Goal: Information Seeking & Learning: Learn about a topic

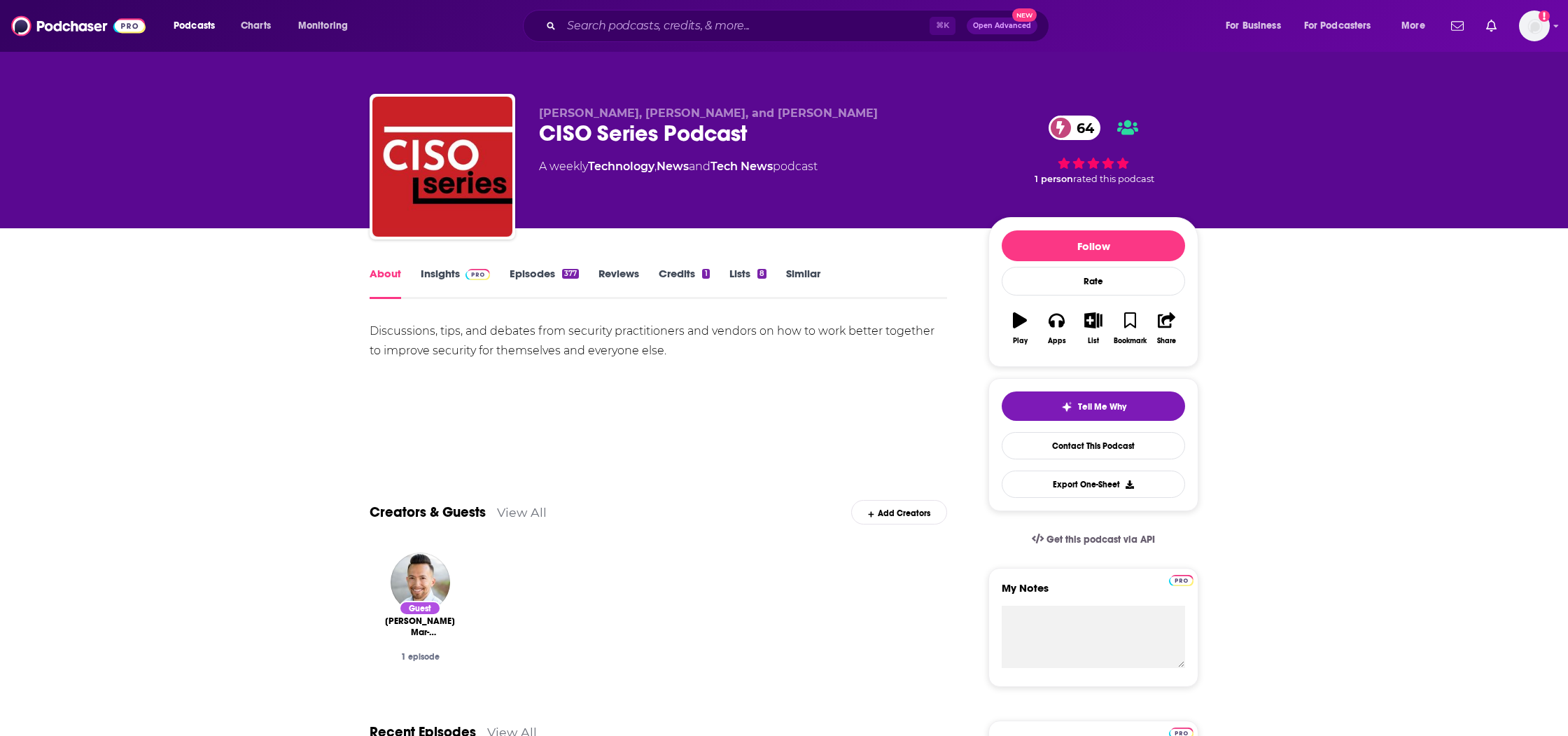
click at [433, 270] on link "Insights" at bounding box center [455, 283] width 70 height 32
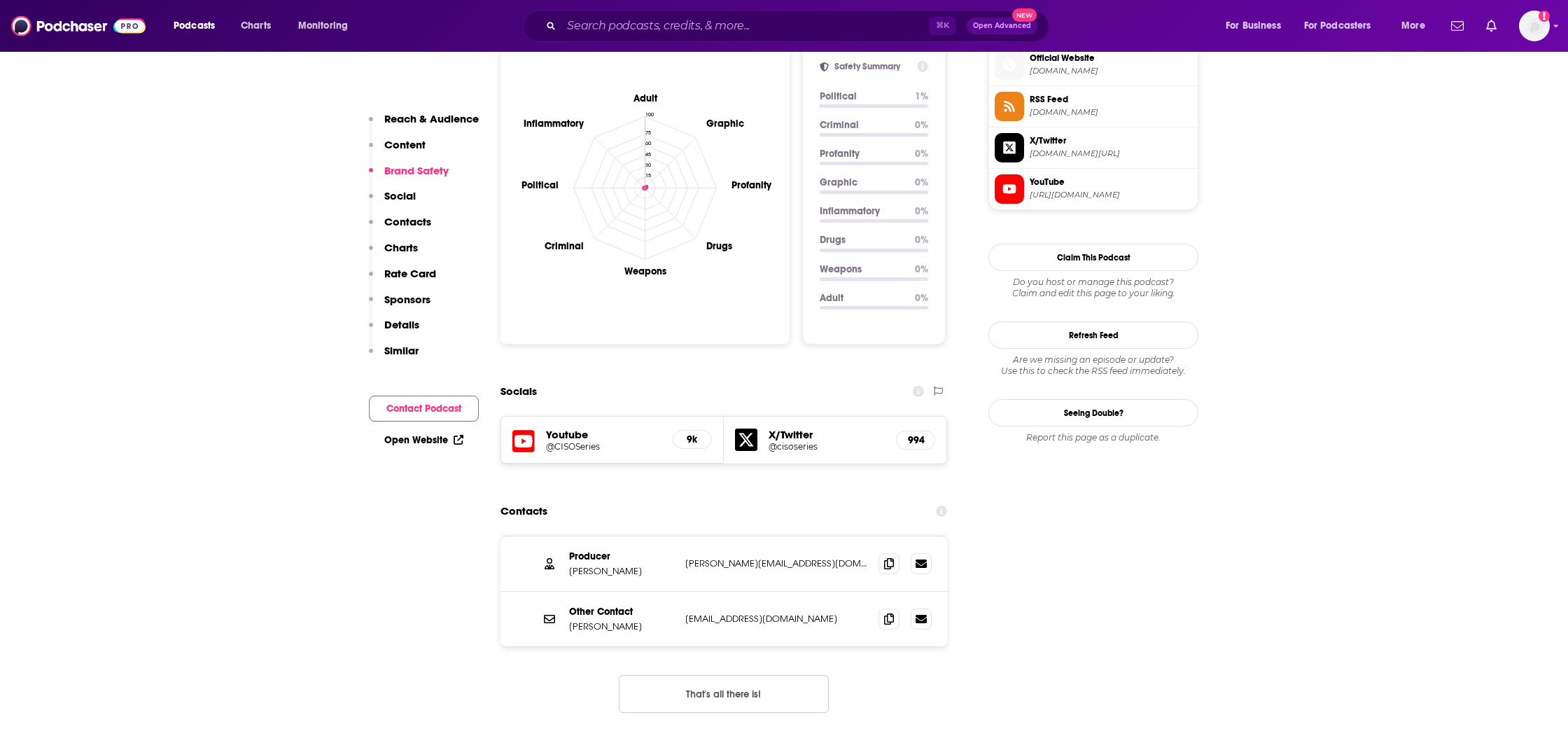
scroll to position [1294, 0]
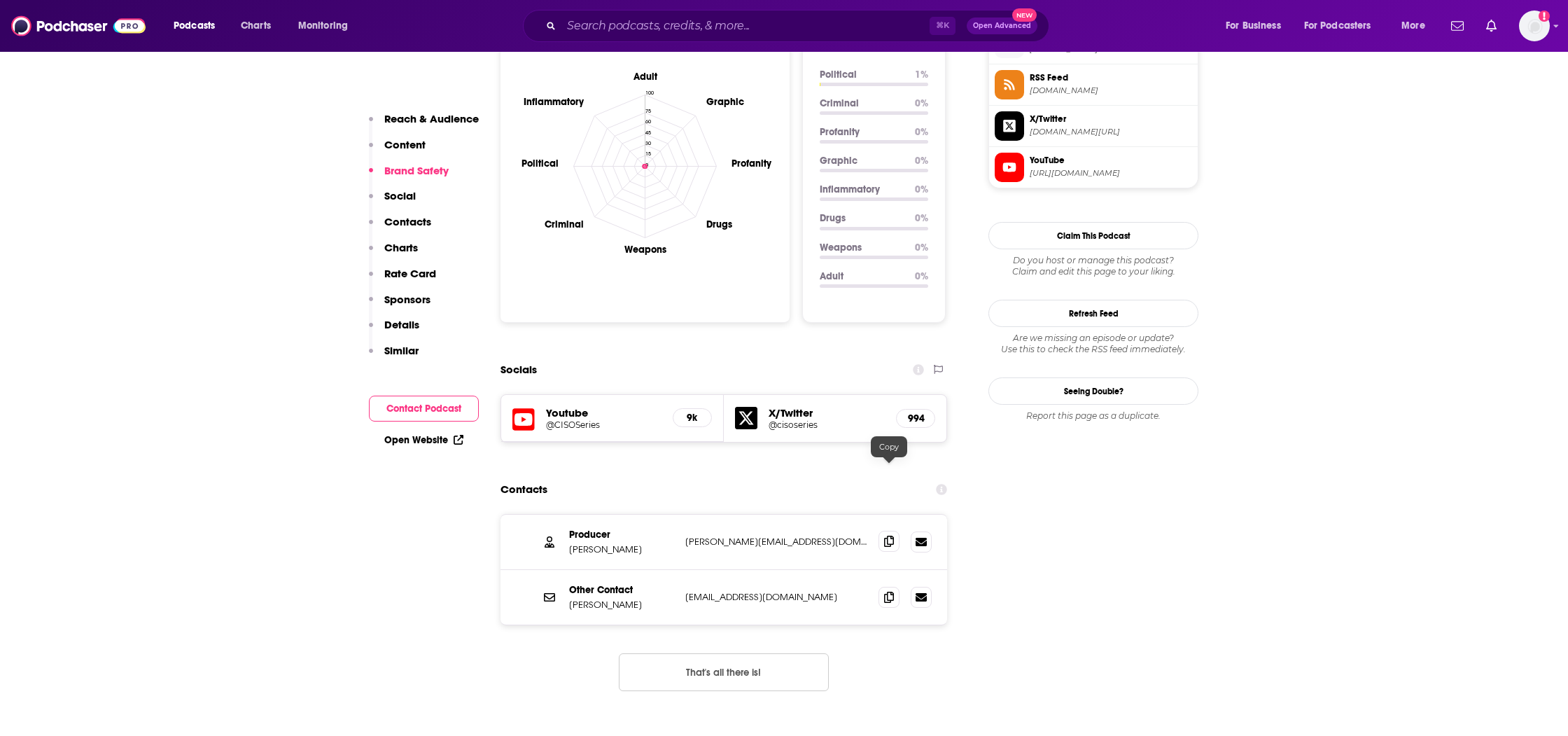
click at [892, 535] on icon at bounding box center [889, 541] width 10 height 11
click at [884, 535] on icon at bounding box center [889, 541] width 10 height 11
click at [896, 586] on span at bounding box center [889, 597] width 21 height 21
click at [890, 531] on span at bounding box center [889, 541] width 21 height 21
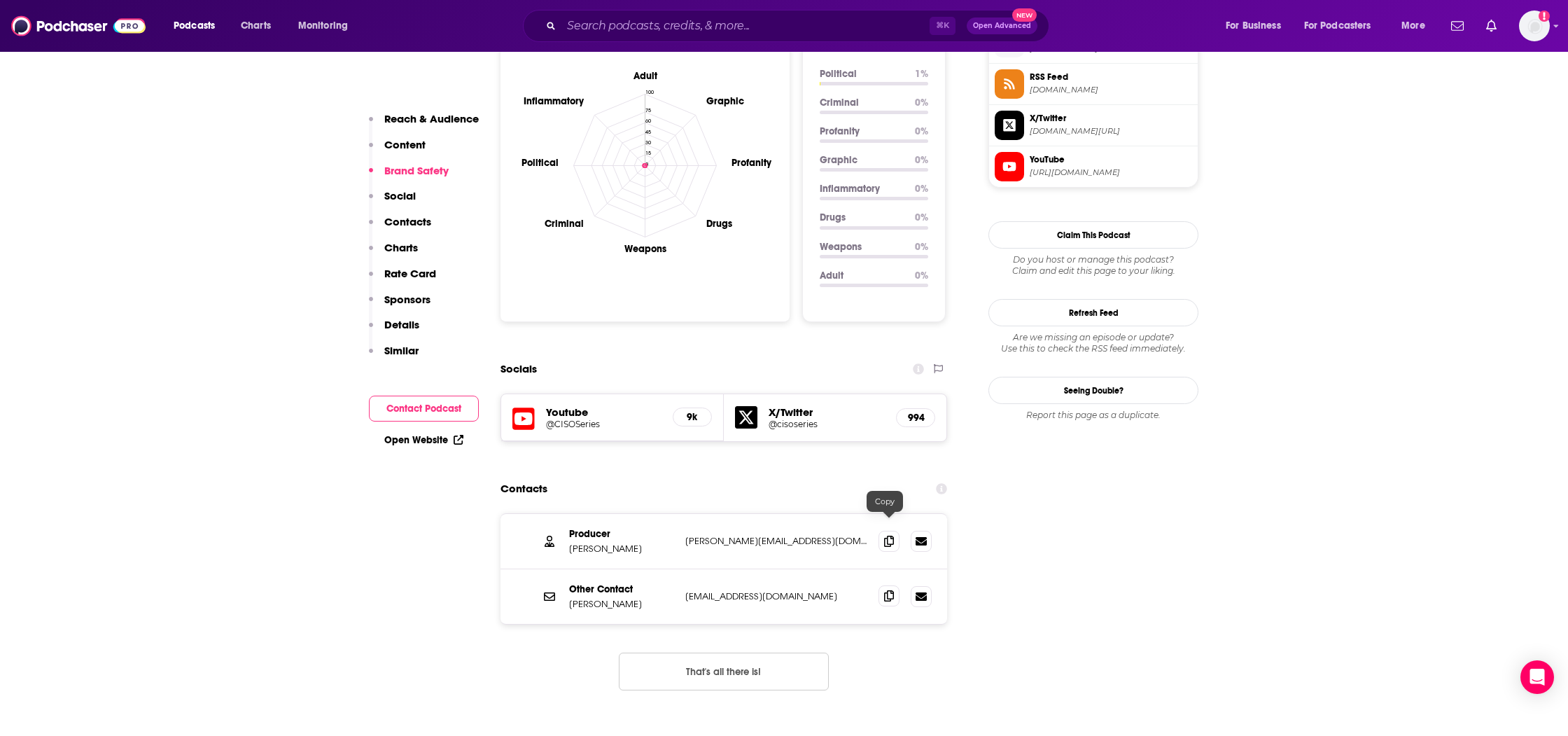
click at [892, 590] on icon at bounding box center [889, 596] width 10 height 11
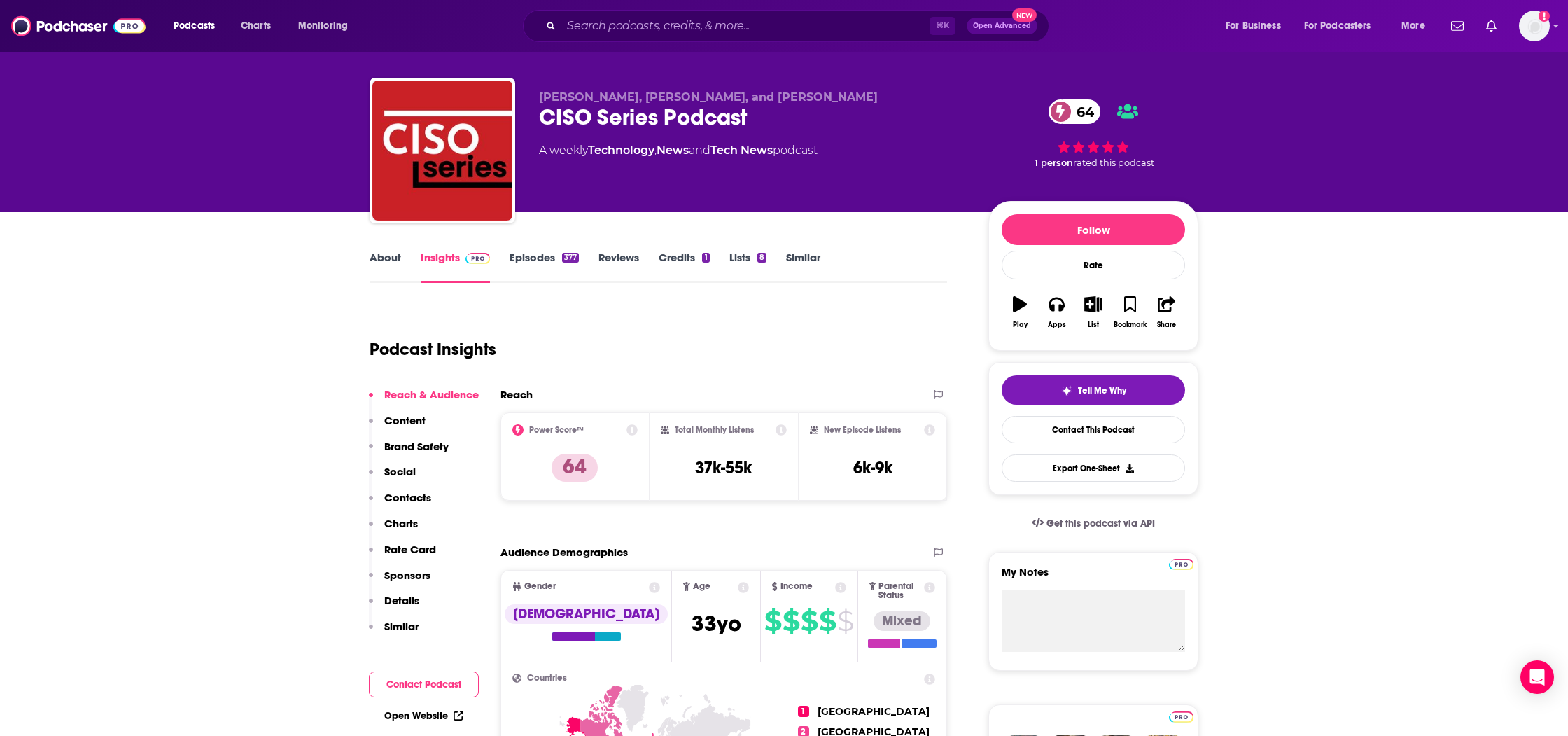
scroll to position [0, 0]
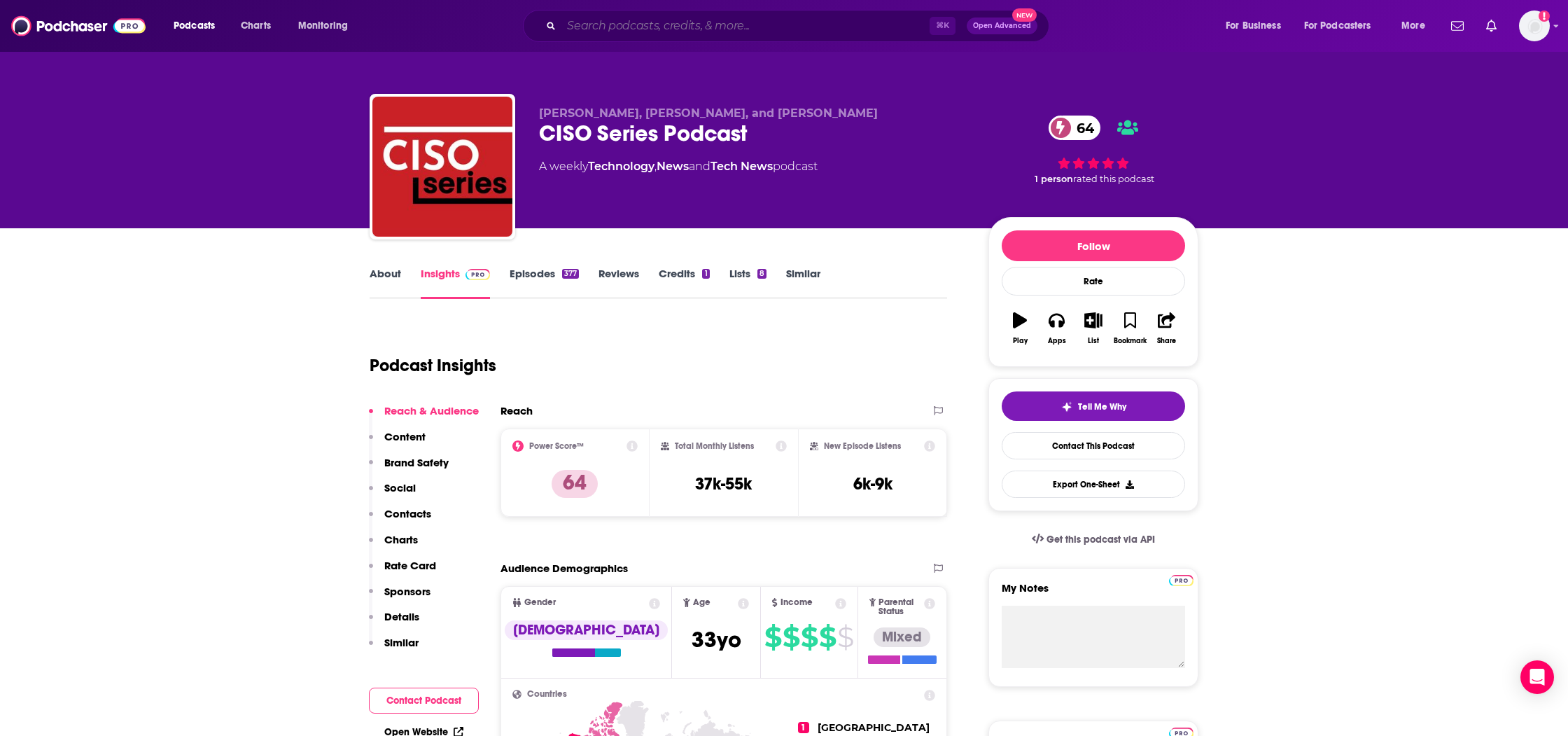
click at [623, 32] on input "Search podcasts, credits, & more..." at bounding box center [745, 26] width 368 height 23
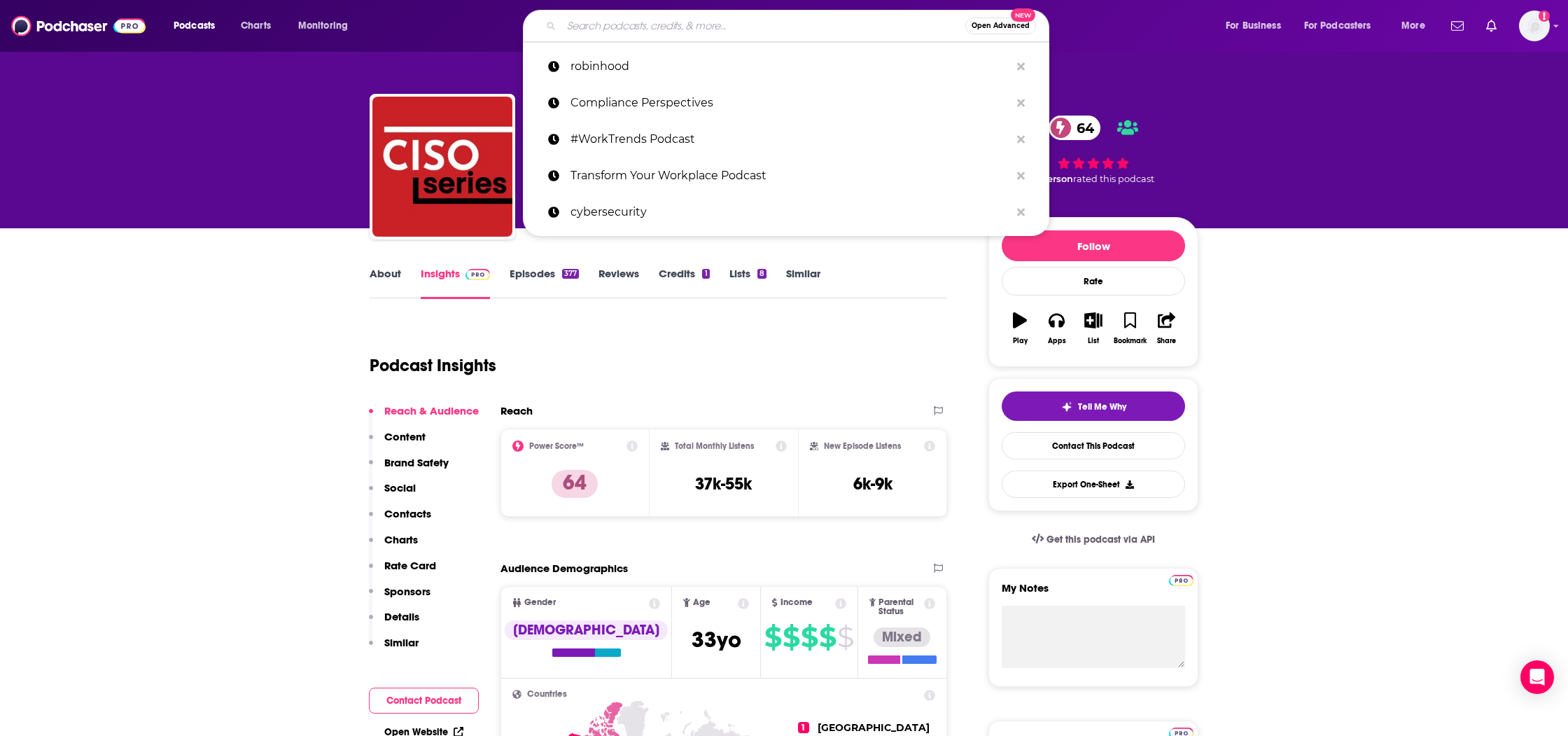
paste input "CISO Tradecraft"
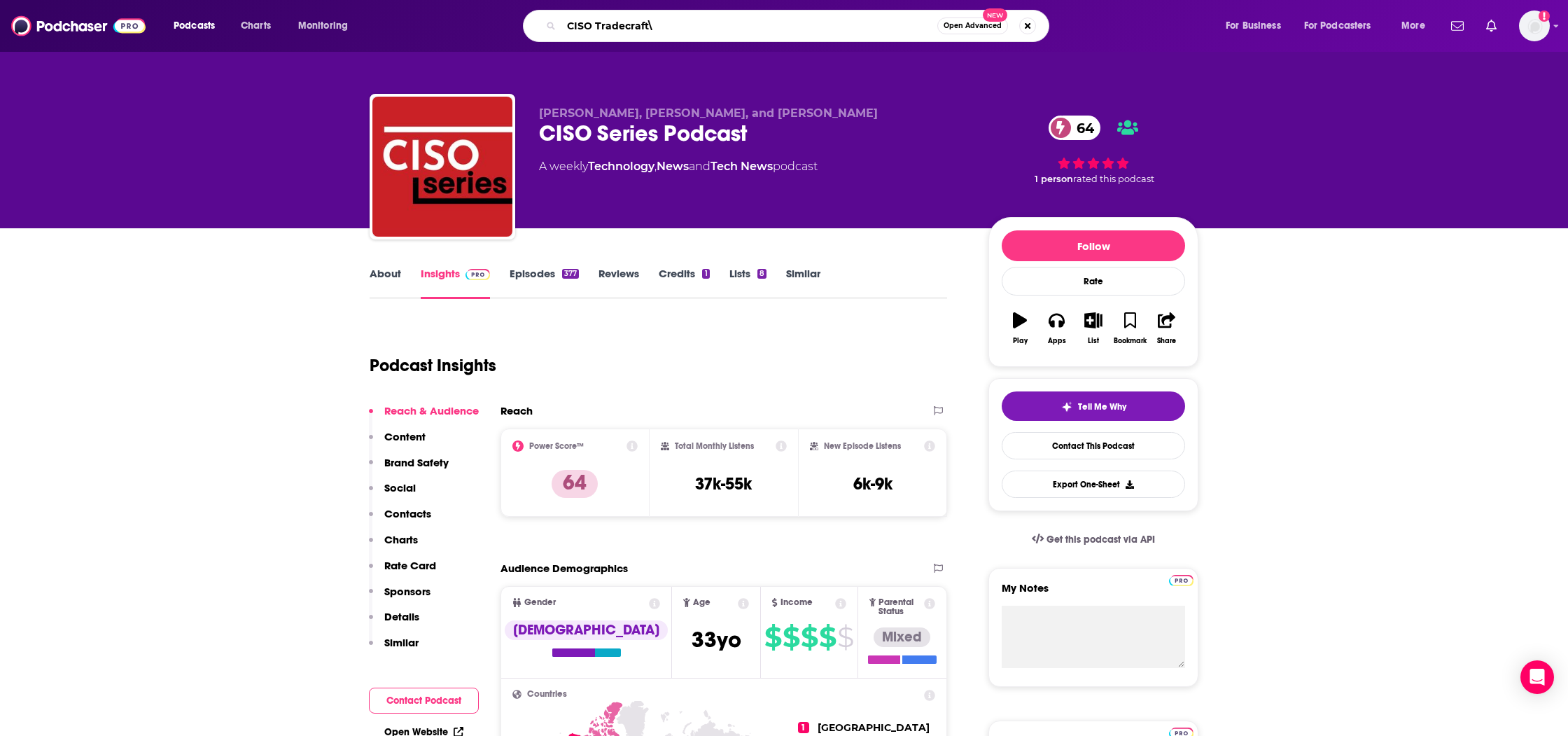
type input "CISO Tradecraft"
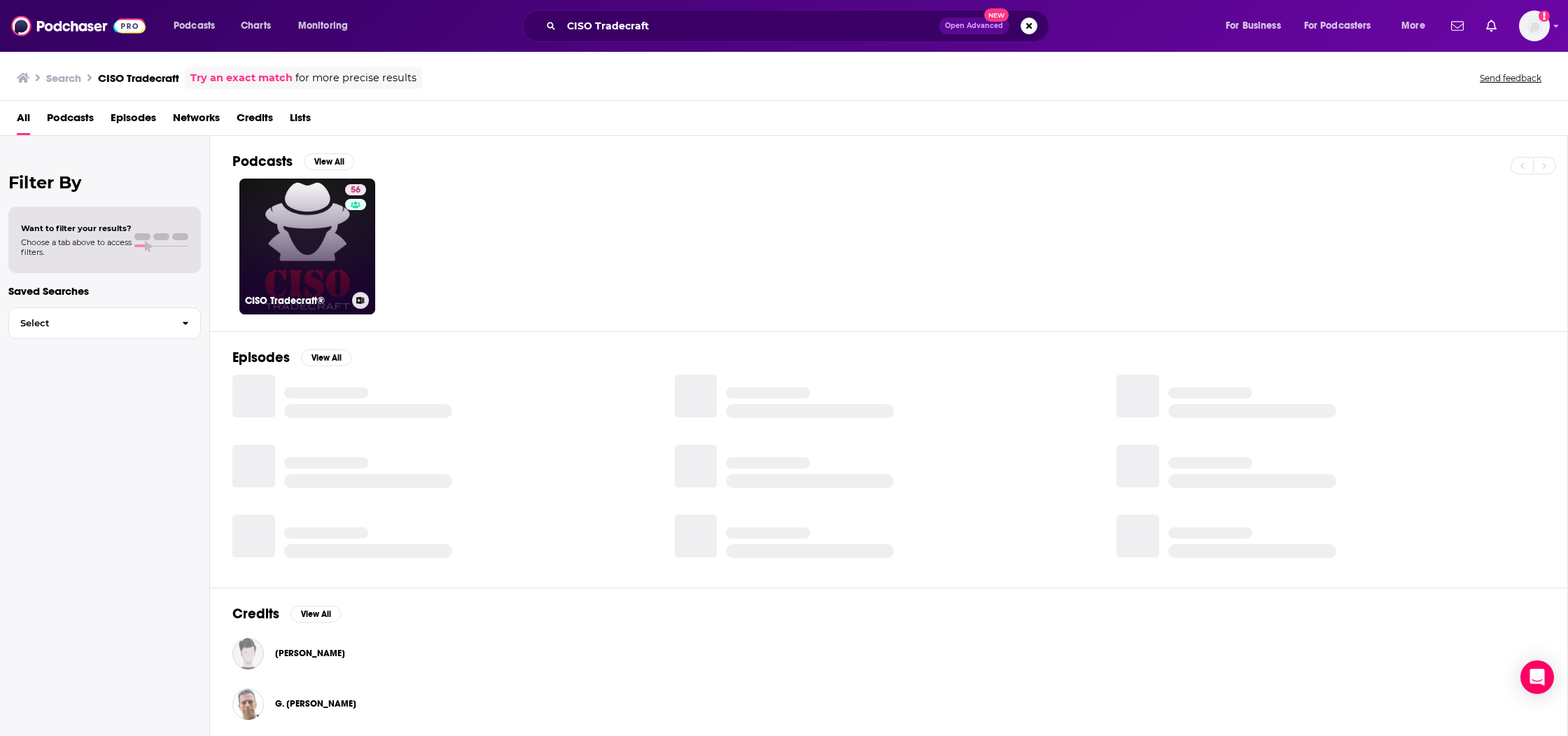
click at [331, 288] on link "56 CISO Tradecraft®" at bounding box center [307, 246] width 136 height 136
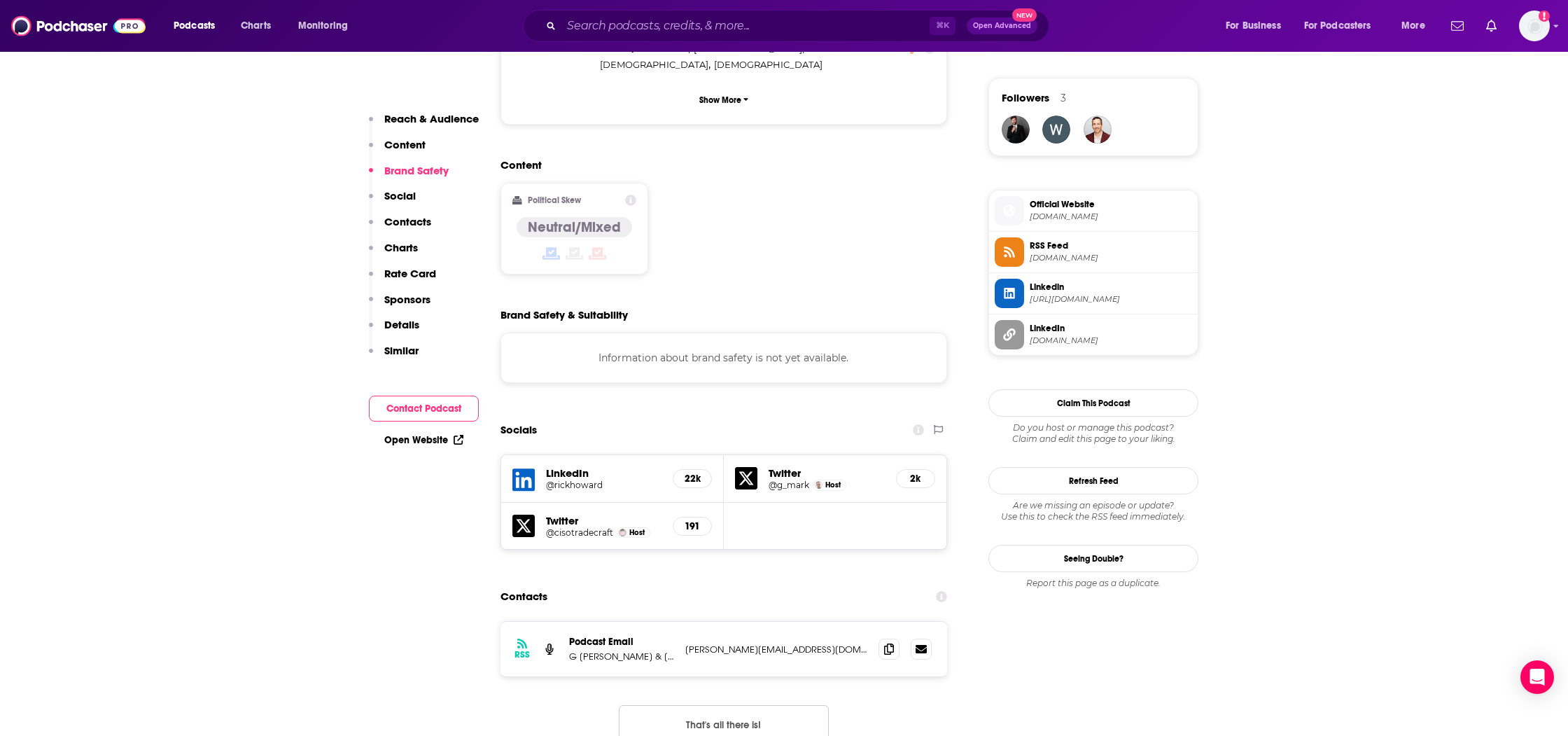
scroll to position [1005, 0]
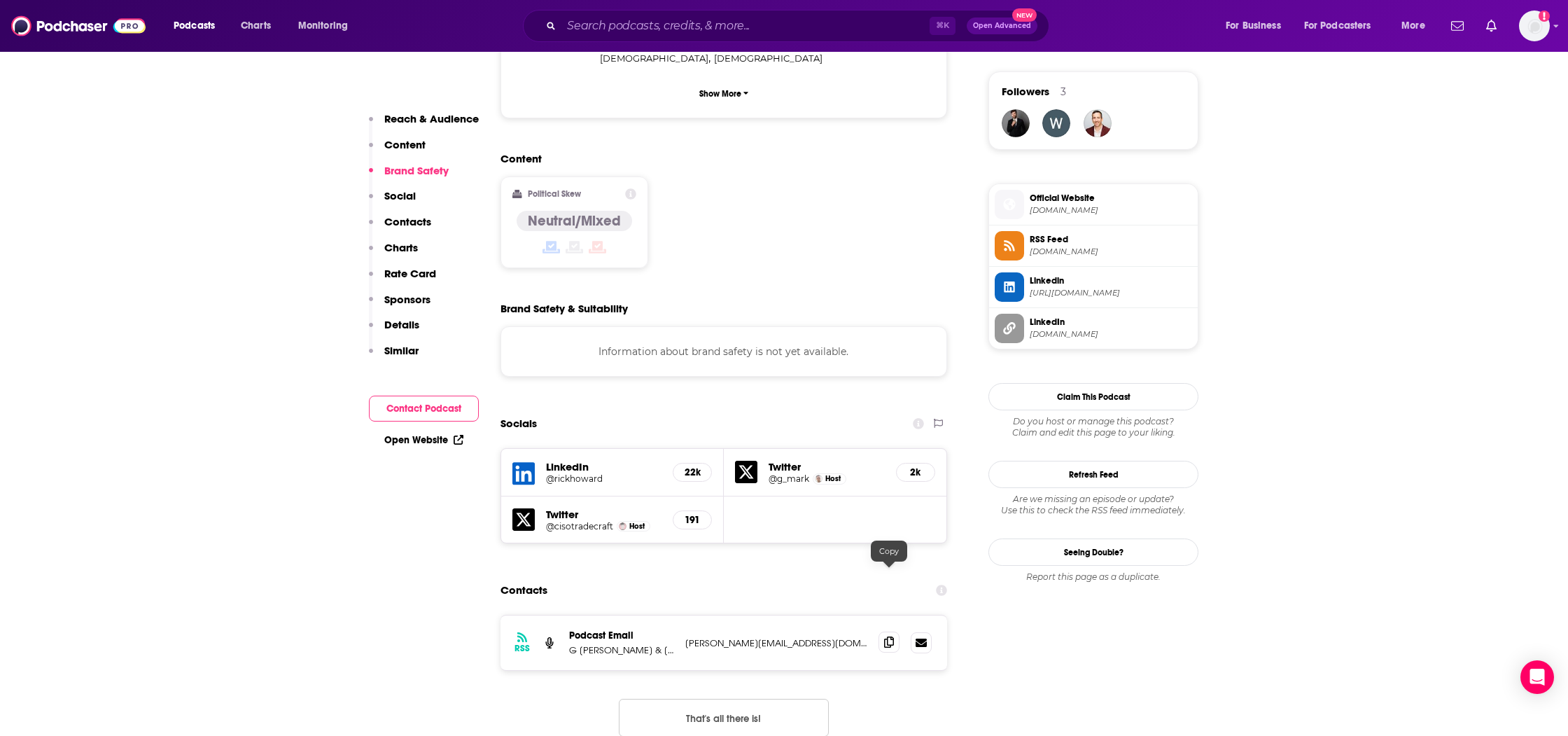
click at [886, 632] on span at bounding box center [889, 642] width 21 height 21
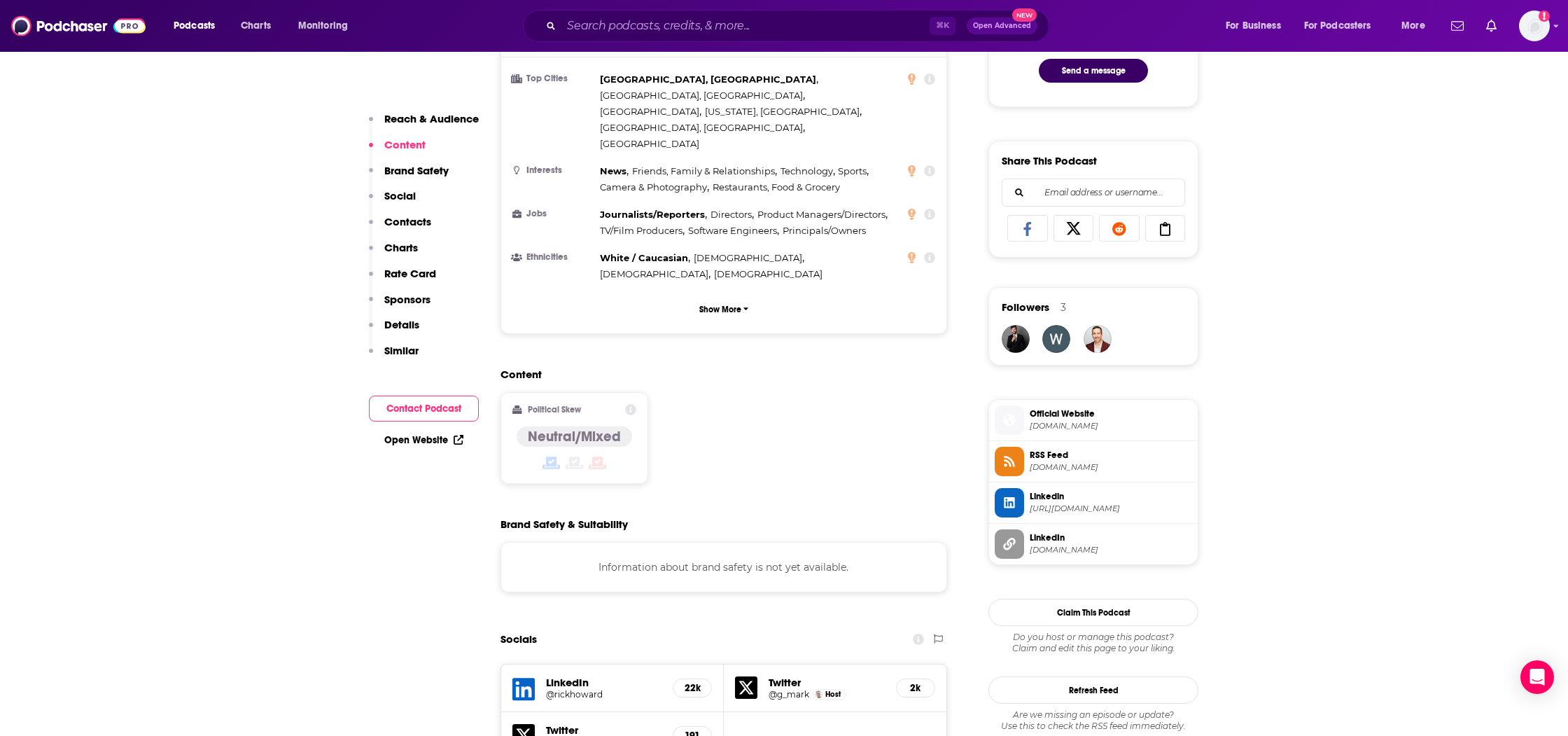
scroll to position [0, 0]
